Goal: Task Accomplishment & Management: Complete application form

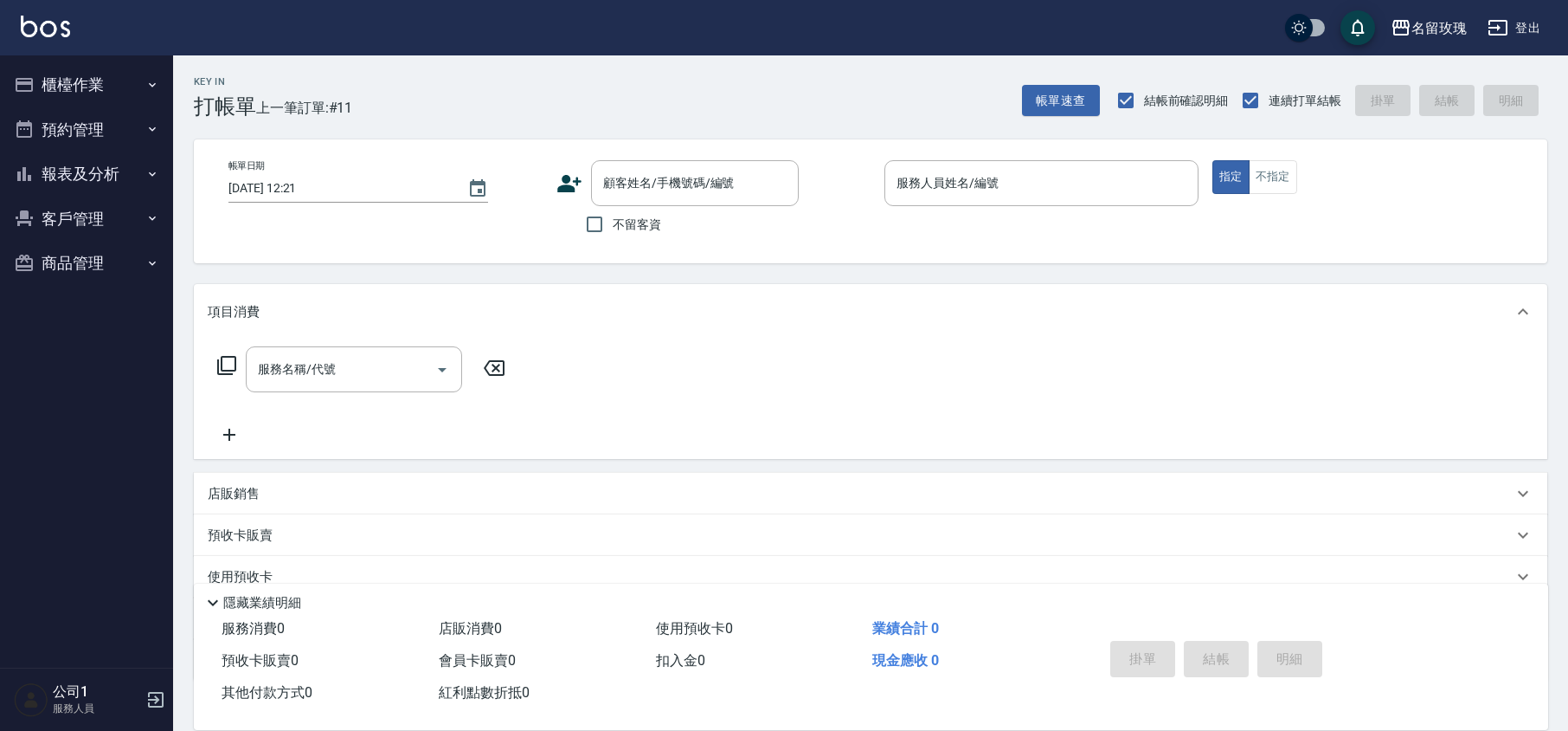
click at [654, 112] on div "Key In 打帳單 上一筆訂單:#11 帳單速查 結帳前確認明細 連續打單結帳 掛單 結帳 明細" at bounding box center [859, 87] width 1374 height 63
click at [559, 15] on div "名留玫瑰 登出" at bounding box center [784, 28] width 1568 height 56
click at [57, 86] on button "櫃檯作業" at bounding box center [86, 85] width 159 height 45
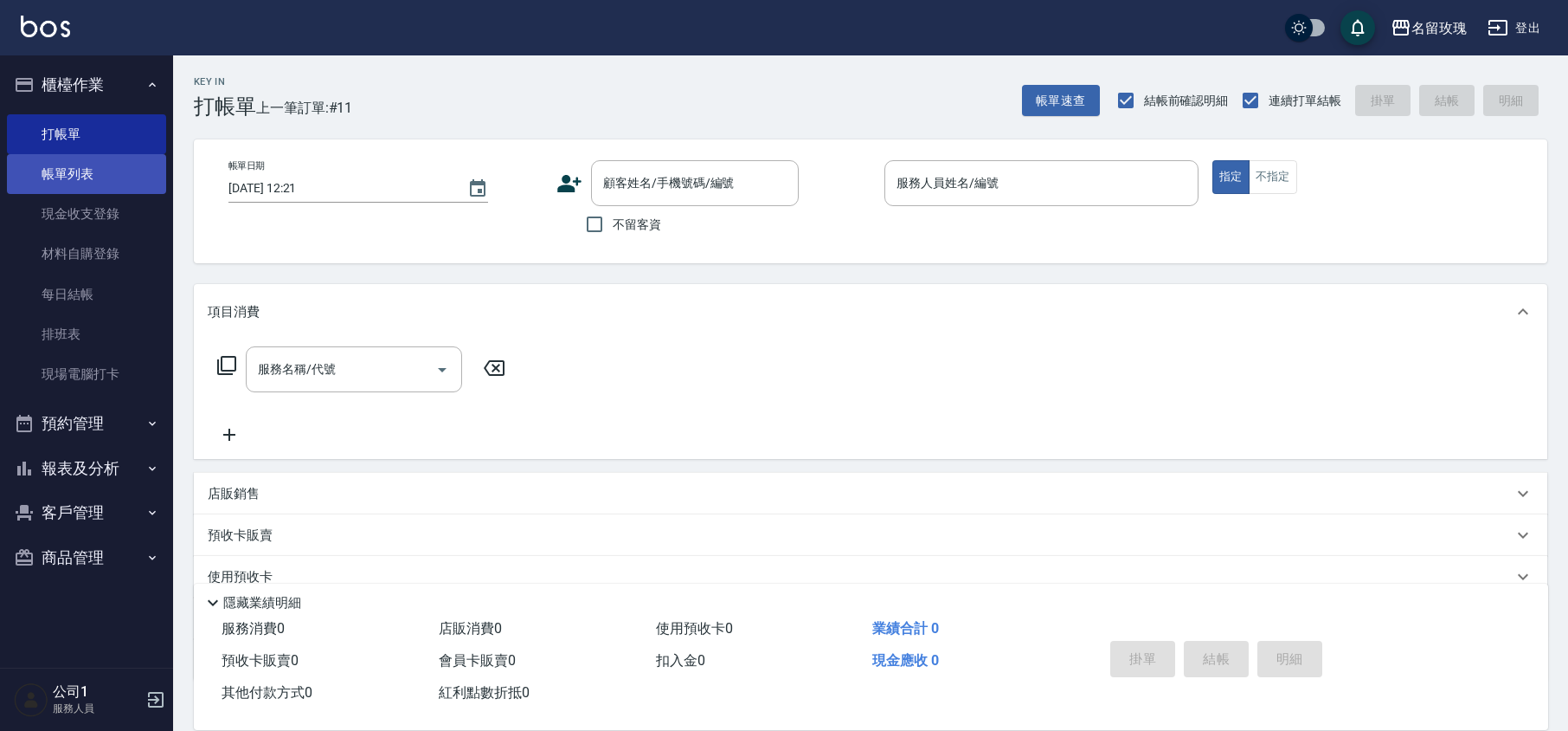
click at [88, 158] on link "帳單列表" at bounding box center [86, 173] width 159 height 39
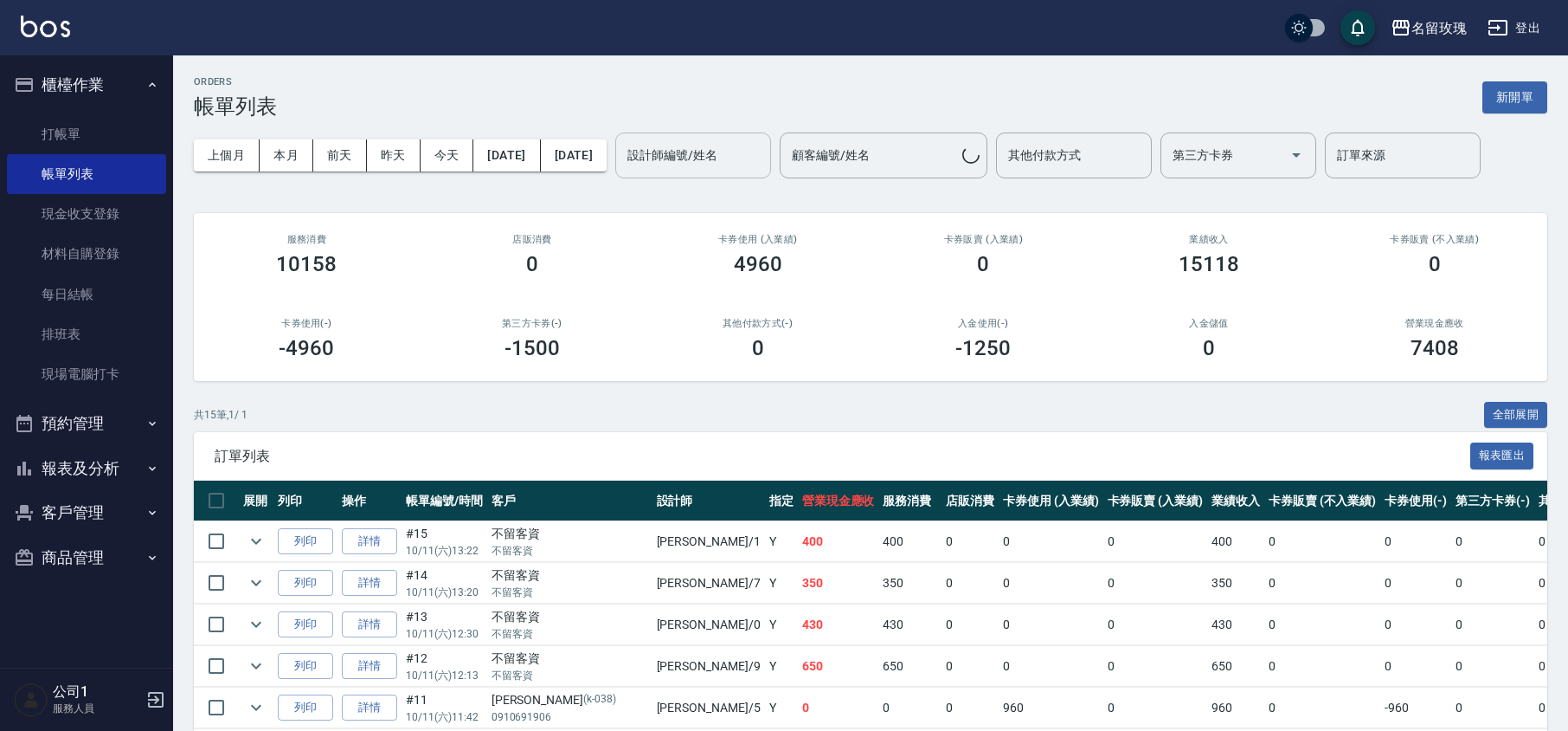
click at [771, 171] on div "設計師編號/姓名" at bounding box center [693, 156] width 156 height 46
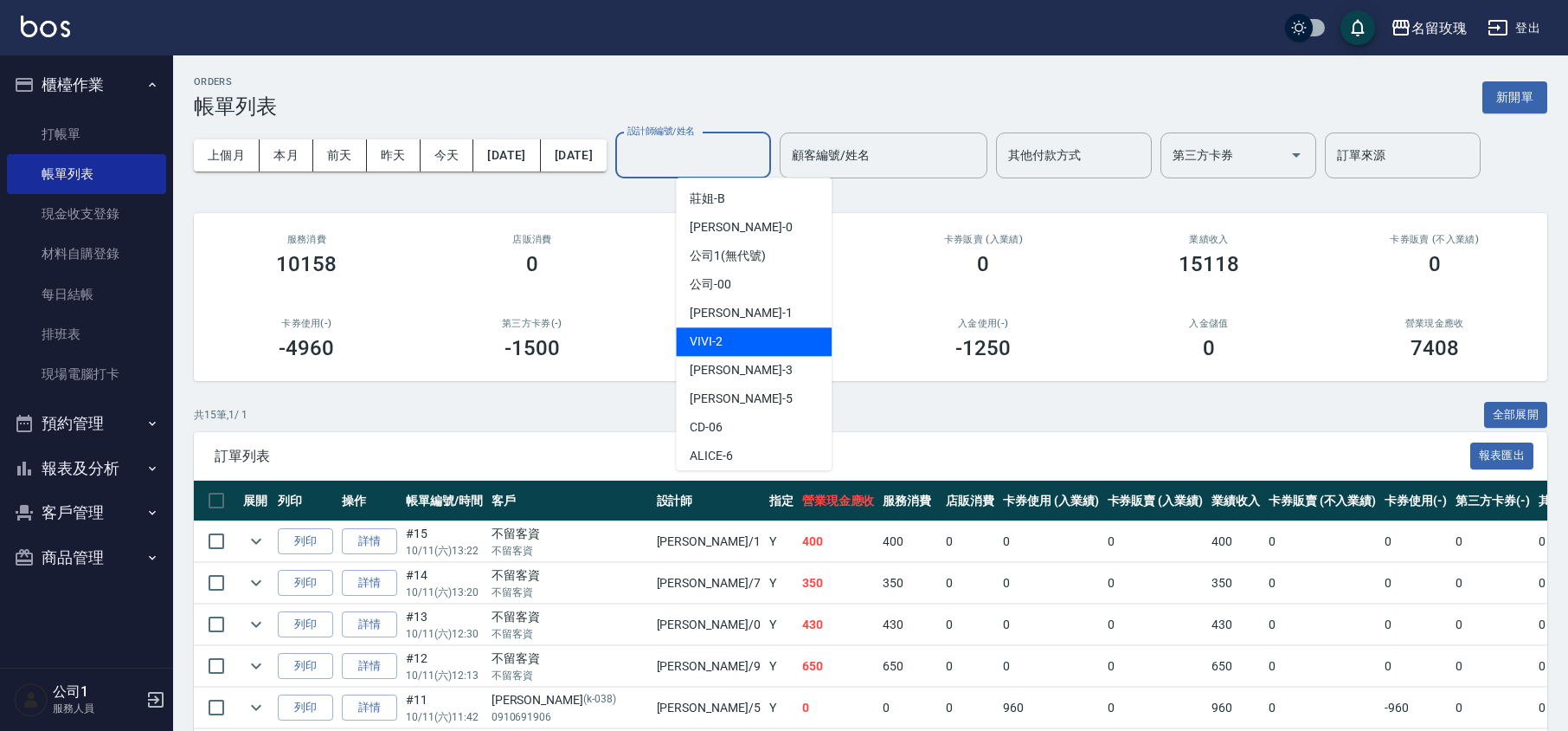
click at [748, 334] on div "VIVI -2" at bounding box center [754, 342] width 156 height 29
type input "VIVI-2"
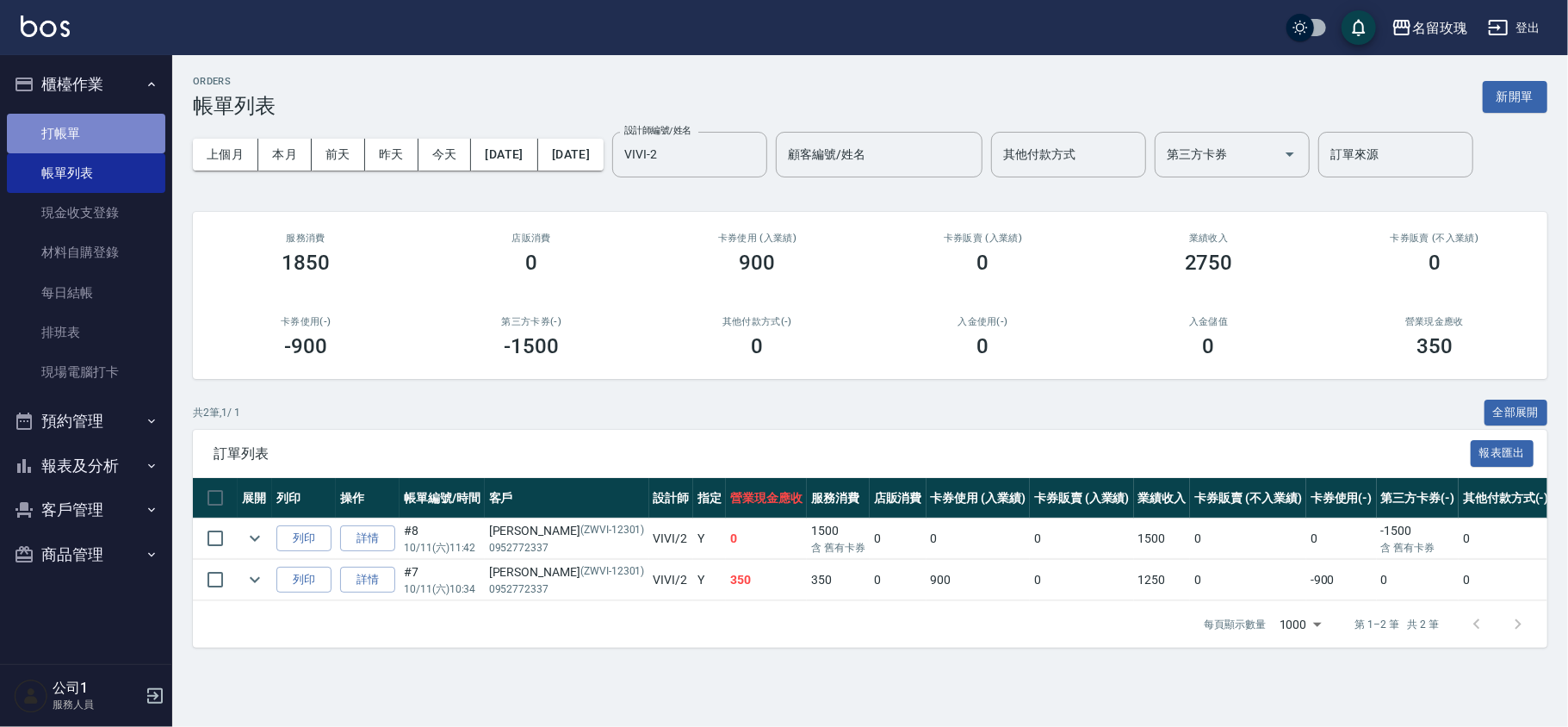
click at [129, 133] on link "打帳單" at bounding box center [86, 133] width 159 height 39
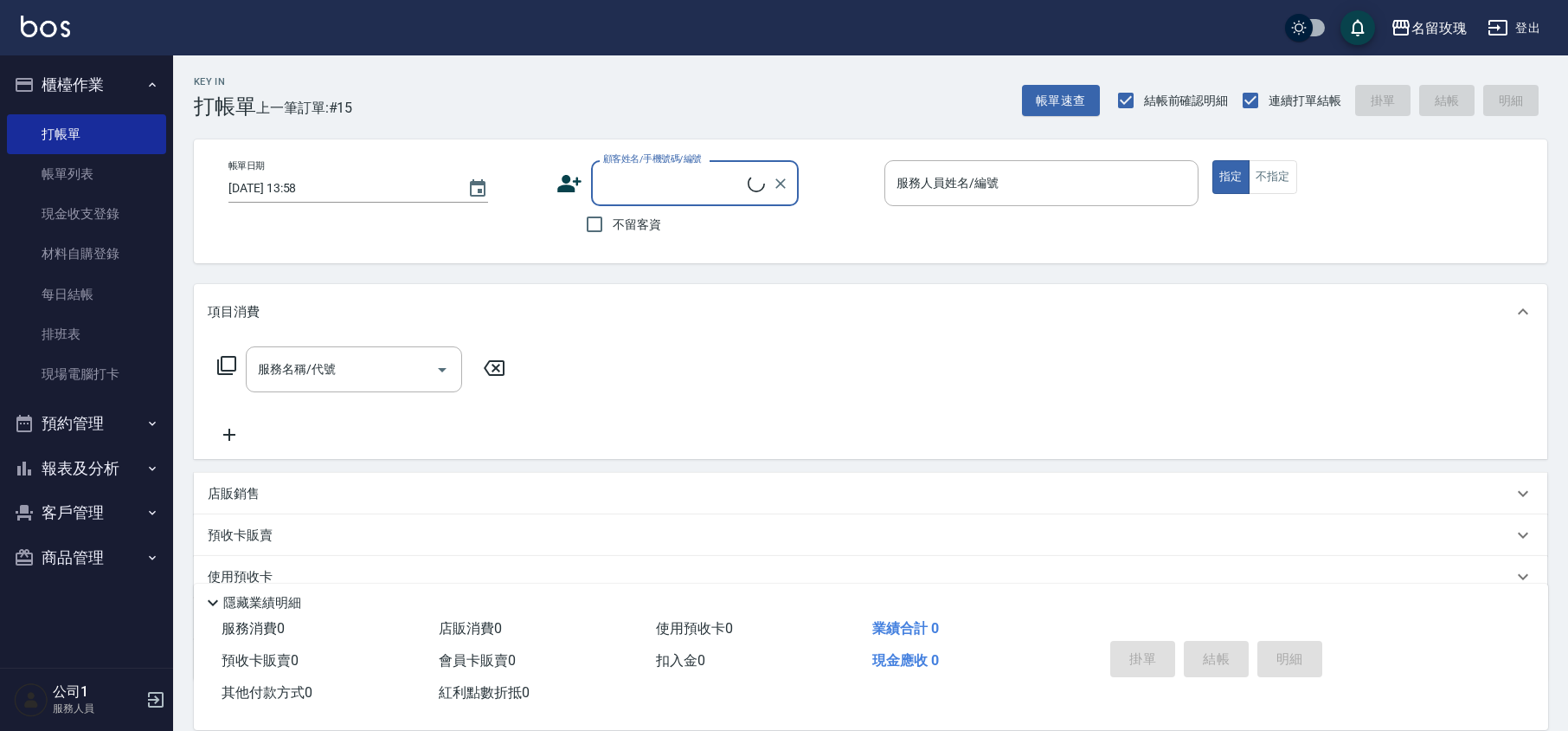
click at [731, 196] on input "顧客姓名/手機號碼/編號" at bounding box center [673, 183] width 149 height 31
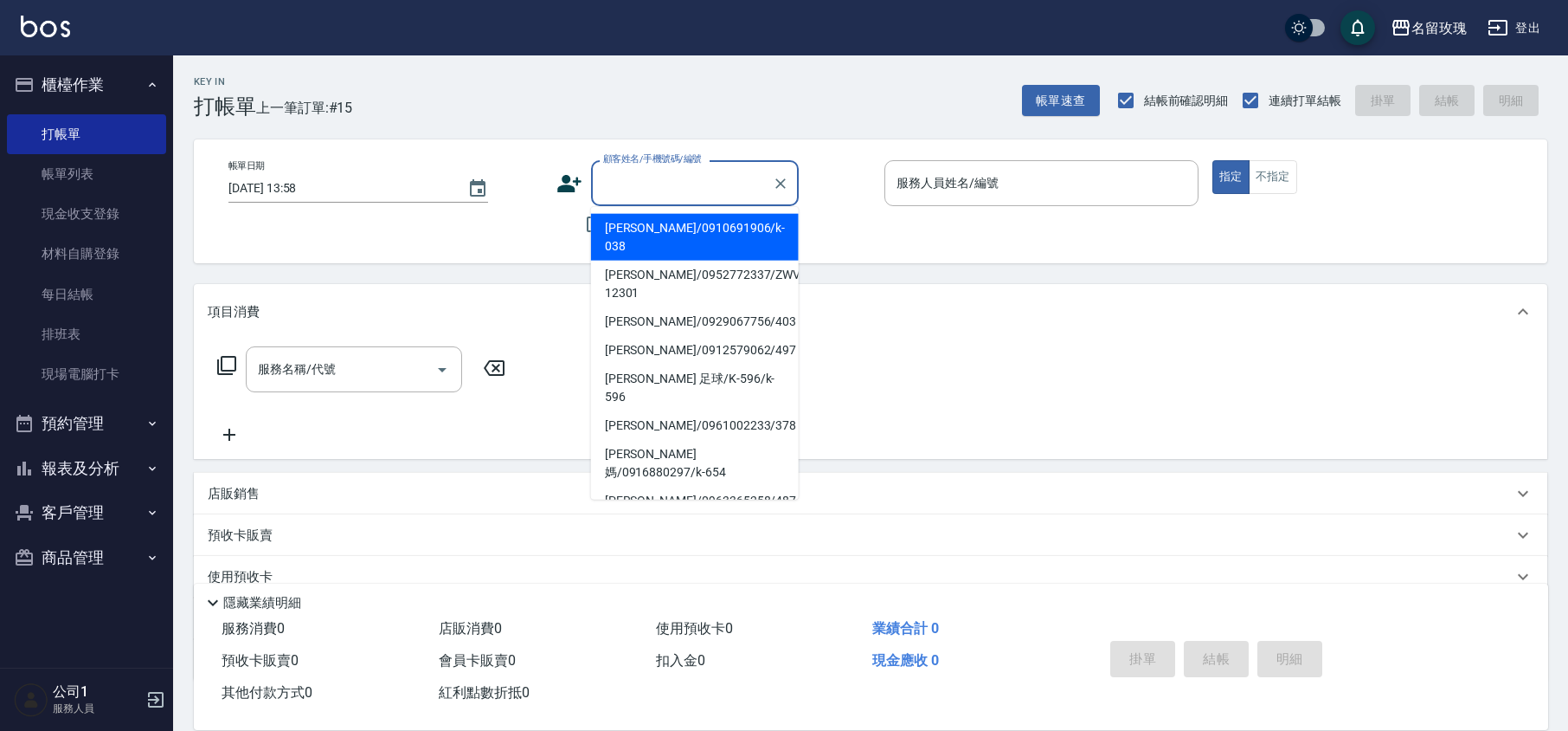
click at [846, 216] on div "顧客姓名/手機號碼/編號 顧客姓名/手機號碼/編號 不留客資" at bounding box center [713, 202] width 314 height 83
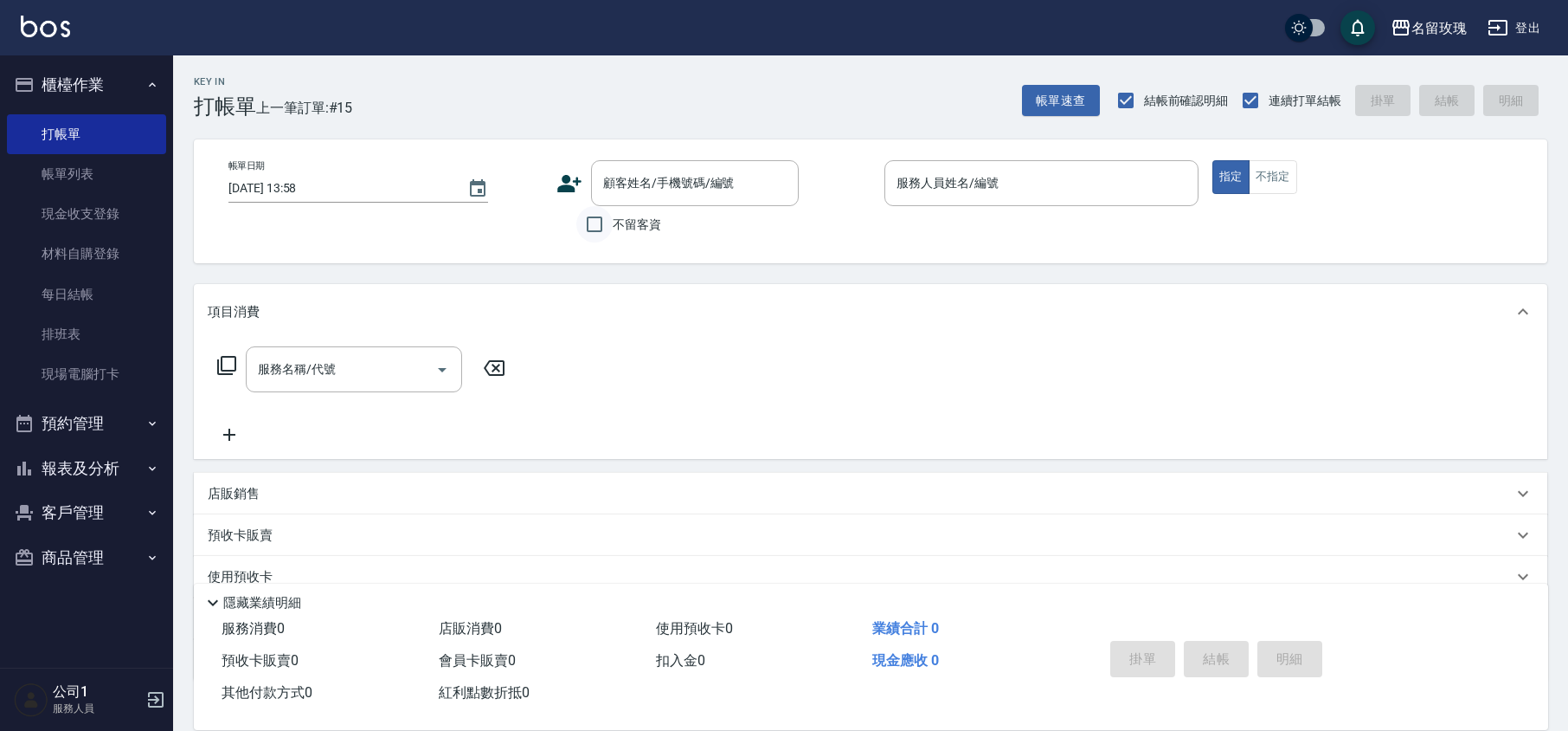
click at [599, 225] on input "不留客資" at bounding box center [594, 225] width 36 height 37
click at [933, 218] on p at bounding box center [1041, 215] width 314 height 18
click at [926, 196] on input "服務人員姓名/編號" at bounding box center [1041, 183] width 299 height 31
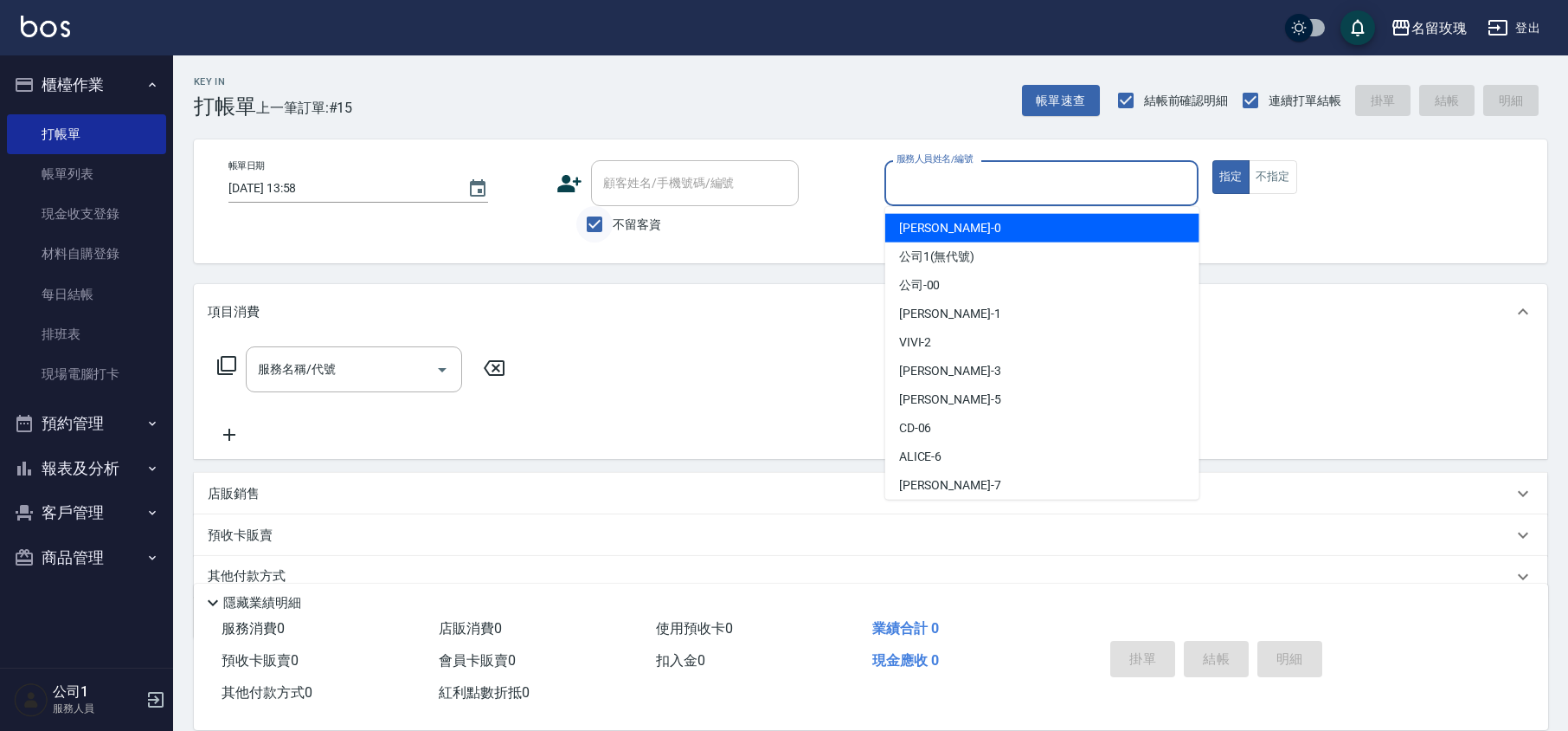
click at [611, 216] on input "不留客資" at bounding box center [594, 225] width 36 height 37
checkbox input "false"
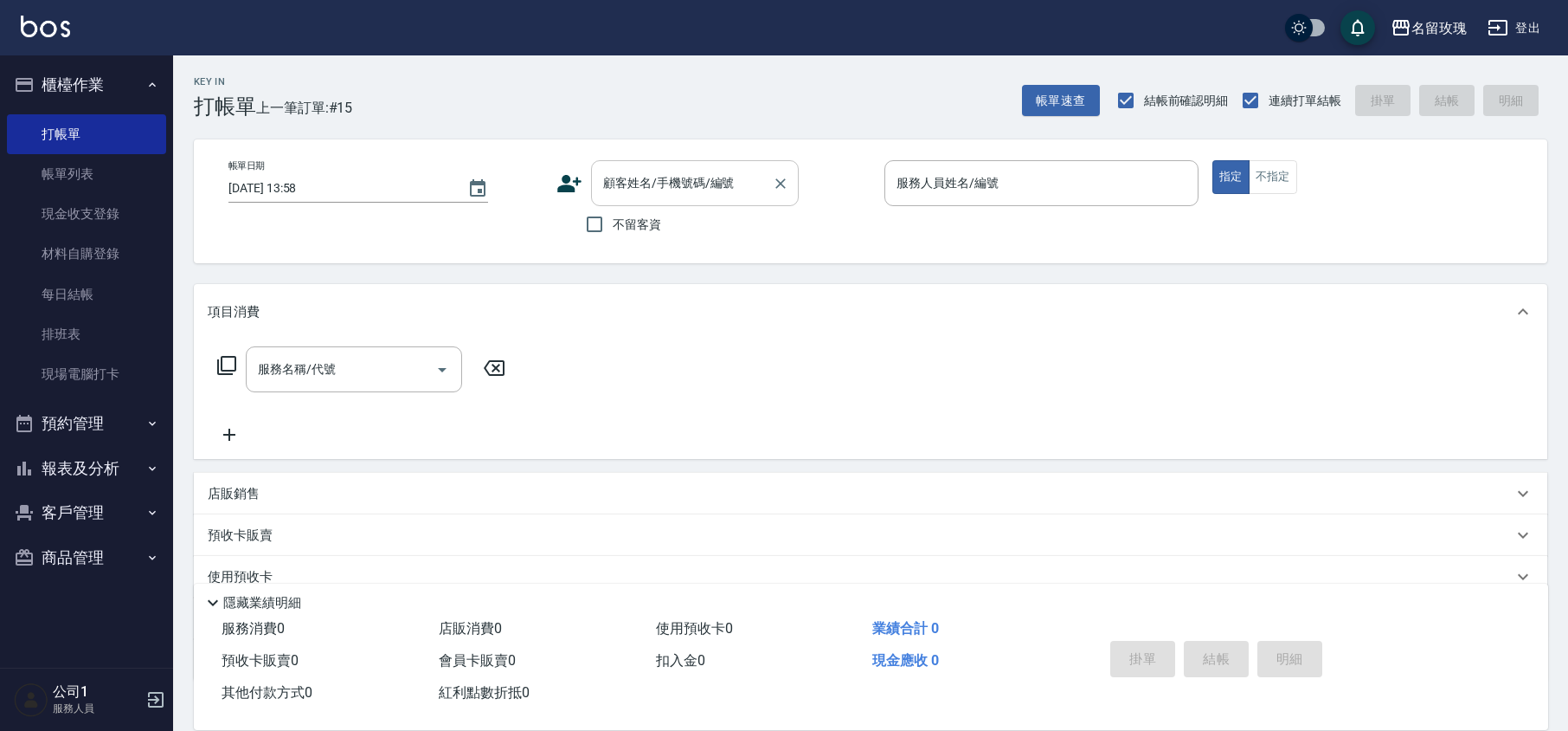
click at [624, 194] on input "顧客姓名/手機號碼/編號" at bounding box center [682, 183] width 166 height 31
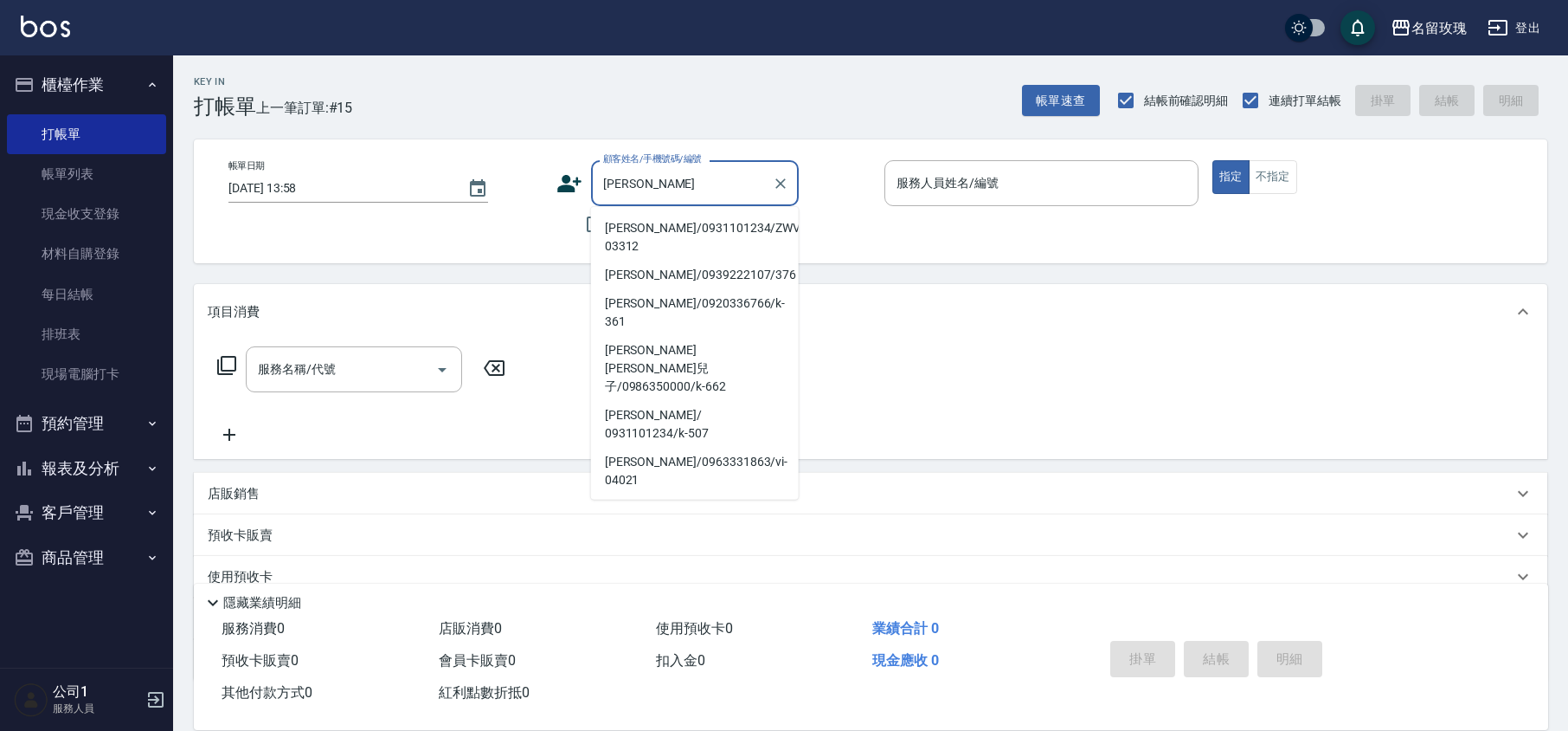
click at [644, 233] on li "[PERSON_NAME]/0931101234/ZWVI-03312" at bounding box center [695, 237] width 207 height 47
type input "[PERSON_NAME]/0931101234/ZWVI-03312"
type input "VIVI-2"
